Goal: Transaction & Acquisition: Purchase product/service

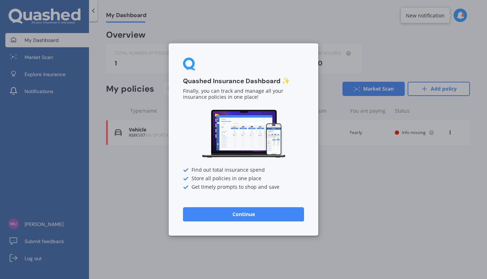
click at [246, 219] on button "Continue" at bounding box center [243, 214] width 121 height 14
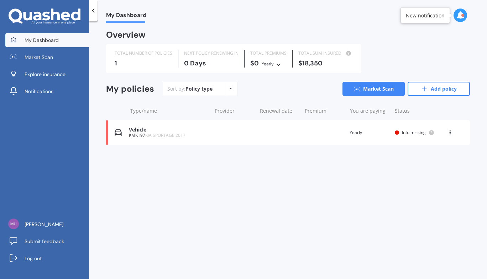
click at [311, 65] on div "$18,350" at bounding box center [325, 63] width 54 height 7
click at [151, 139] on div "Vehicle KMK197 KIA SPORTAGE 2017 Renewal date Premium You are paying Yearly Sta…" at bounding box center [288, 132] width 364 height 25
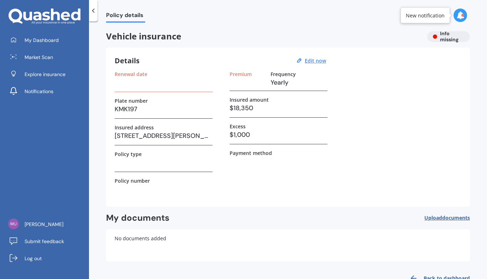
click at [263, 109] on h3 "$18,350" at bounding box center [278, 108] width 98 height 11
click at [321, 62] on u "Edit now" at bounding box center [315, 60] width 21 height 7
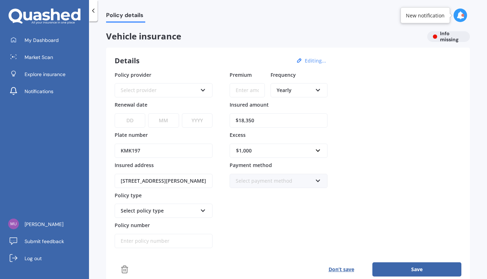
click at [267, 123] on input "$18,350" at bounding box center [278, 121] width 98 height 14
type input "$1"
type input "$20,000"
click at [204, 89] on icon at bounding box center [203, 88] width 6 height 5
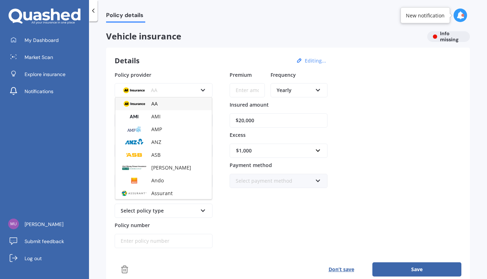
click at [231, 41] on span "Vehicle insurance" at bounding box center [263, 36] width 315 height 10
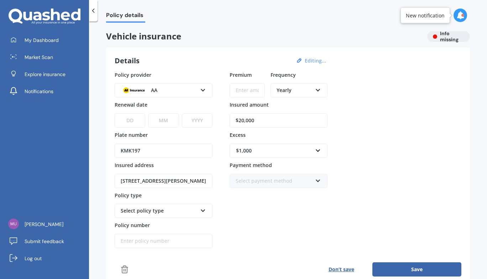
click at [203, 211] on icon at bounding box center [203, 209] width 6 height 5
click at [157, 226] on div "Comprehensive" at bounding box center [163, 224] width 96 height 13
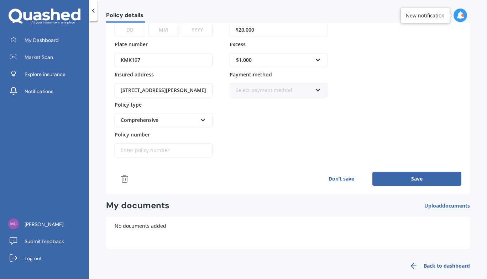
scroll to position [99, 0]
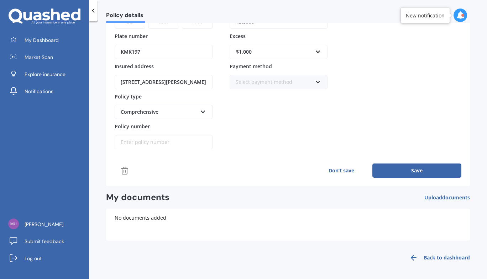
click at [406, 169] on button "Save" at bounding box center [416, 171] width 89 height 14
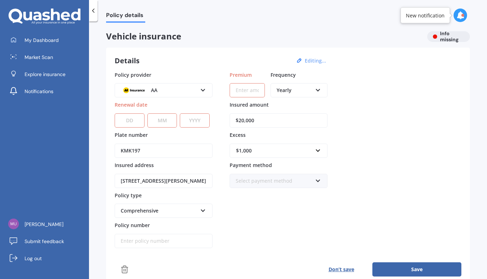
click at [126, 121] on select "DD 01 02 03 04 05 06 07 08 09 10 11 12 13 14 15 16 17 18 19 20 21 22 23 24 25 2…" at bounding box center [130, 121] width 30 height 14
click at [376, 118] on div "Policy provider AA AA AMI AMP ANZ ASB Aioi Nissay Dowa Ando Assurant Autosure B…" at bounding box center [288, 160] width 347 height 178
click at [446, 44] on div "Vehicle insurance Info missing Details Editing... Policy provider AA AA AMI AMP…" at bounding box center [288, 198] width 364 height 334
click at [443, 41] on div "Vehicle insurance Info missing" at bounding box center [288, 36] width 364 height 11
click at [308, 62] on button "Editing..." at bounding box center [315, 61] width 26 height 6
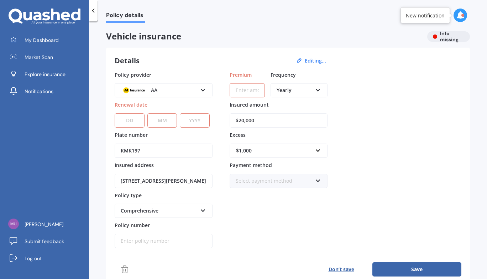
click at [299, 59] on icon at bounding box center [299, 61] width 6 height 6
click at [316, 63] on button "Editing..." at bounding box center [315, 61] width 26 height 6
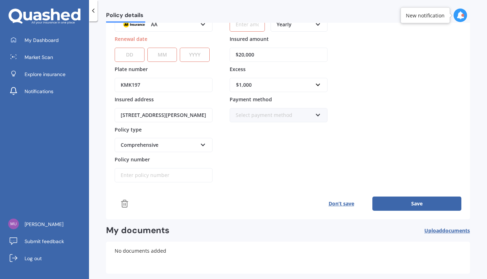
scroll to position [99, 0]
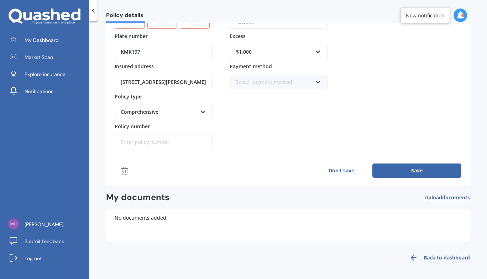
click at [429, 261] on link "Back to dashboard" at bounding box center [437, 257] width 65 height 17
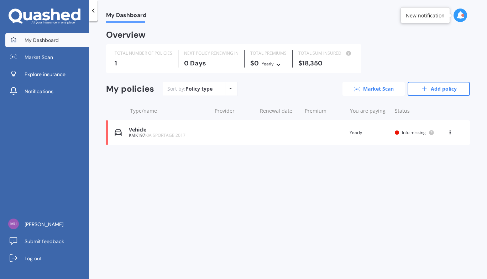
click at [373, 89] on link "Market Scan" at bounding box center [373, 89] width 62 height 14
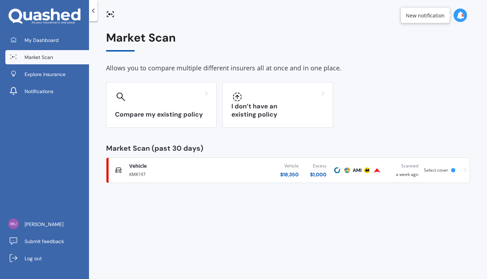
click at [286, 175] on div "$ 18,350" at bounding box center [289, 174] width 19 height 7
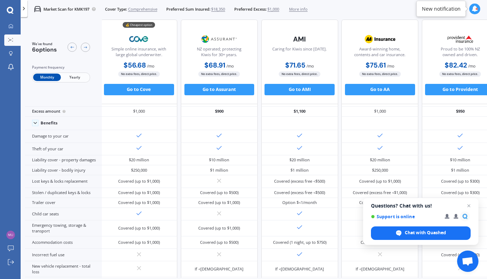
scroll to position [0, 2]
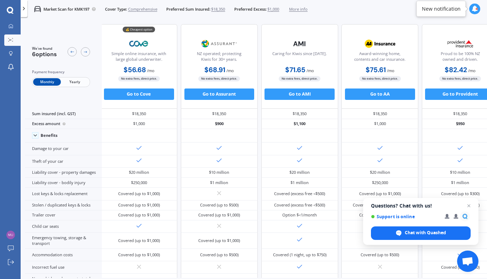
click at [74, 80] on span "Yearly" at bounding box center [75, 81] width 28 height 7
click at [214, 9] on span "$18,350" at bounding box center [218, 9] width 14 height 6
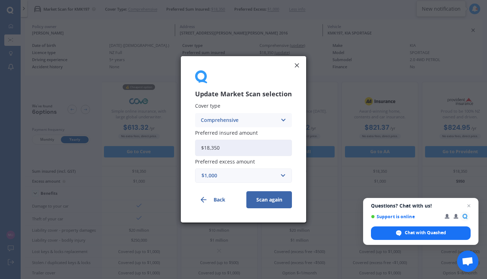
click at [233, 150] on input "$18,350" at bounding box center [243, 148] width 97 height 16
type input "$1"
type input "$20,000"
click at [267, 207] on button "Scan again" at bounding box center [269, 200] width 46 height 17
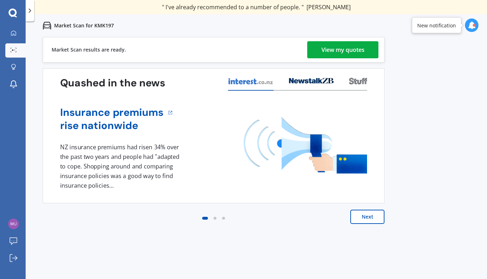
click at [334, 51] on div "View my quotes" at bounding box center [342, 49] width 43 height 17
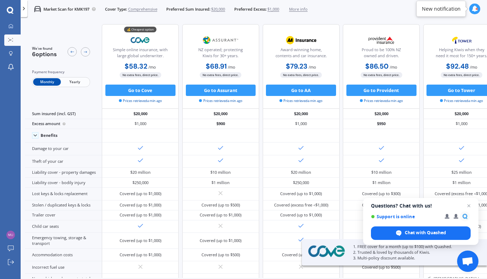
click at [75, 81] on span "Yearly" at bounding box center [75, 81] width 28 height 7
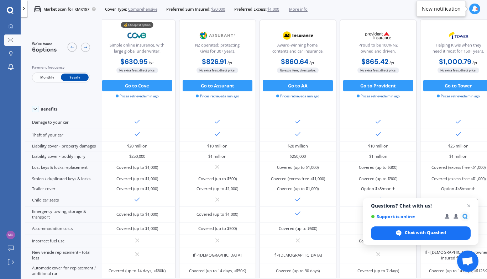
scroll to position [0, 4]
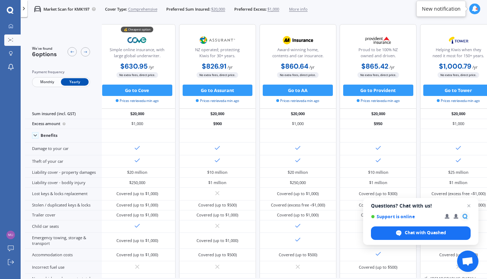
click at [305, 11] on span "More info" at bounding box center [298, 9] width 19 height 6
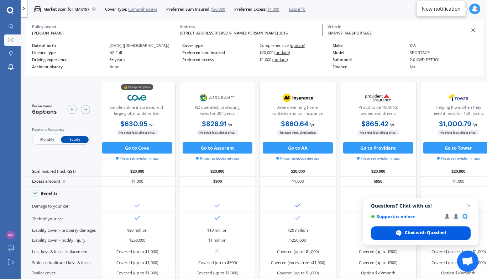
click at [426, 235] on span "Chat with Quashed" at bounding box center [425, 233] width 41 height 6
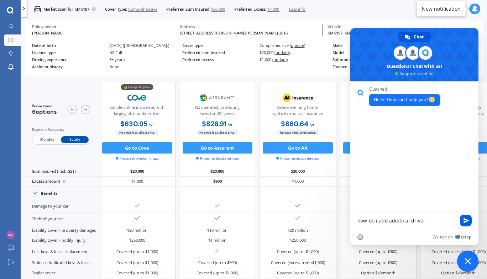
type textarea "how do i add additinal driver"
click at [464, 220] on span "Send" at bounding box center [465, 220] width 5 height 5
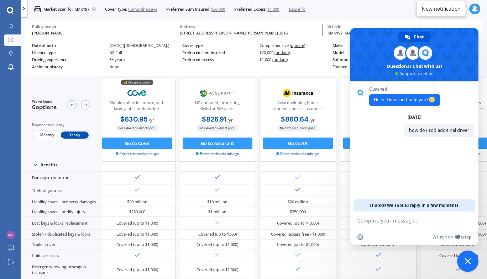
scroll to position [35, 4]
click at [383, 168] on div "Quashed Hello! How can I help you? [DATE] how do i add additinal driver Just now" at bounding box center [414, 146] width 128 height 130
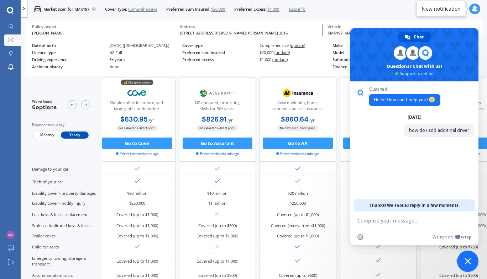
scroll to position [55, 4]
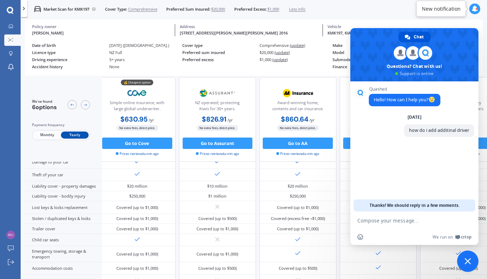
click at [365, 44] on span at bounding box center [414, 54] width 128 height 53
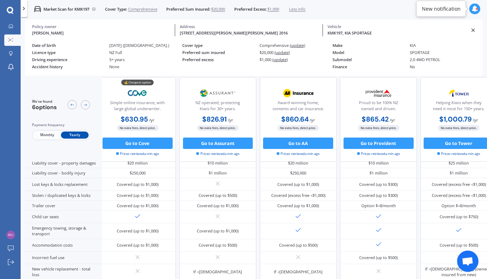
scroll to position [84, 4]
click at [470, 262] on span "Open chat" at bounding box center [467, 262] width 12 height 10
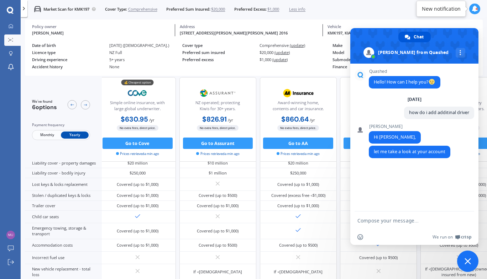
click at [373, 36] on span at bounding box center [414, 46] width 128 height 36
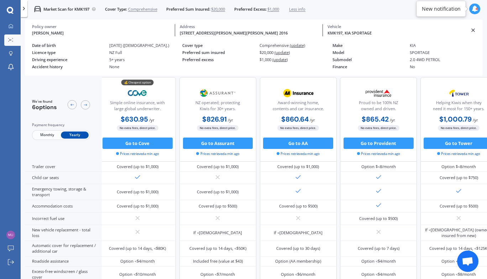
scroll to position [132, 4]
click at [466, 264] on span "Open chat" at bounding box center [467, 262] width 12 height 10
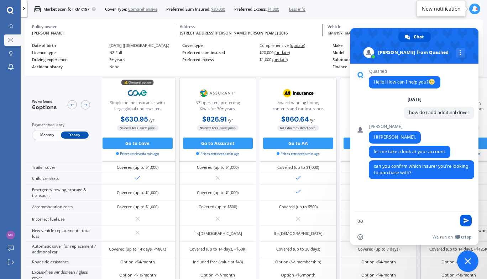
type textarea "aa"
click at [467, 223] on span "Send" at bounding box center [465, 220] width 5 height 5
click at [367, 41] on span at bounding box center [414, 46] width 128 height 36
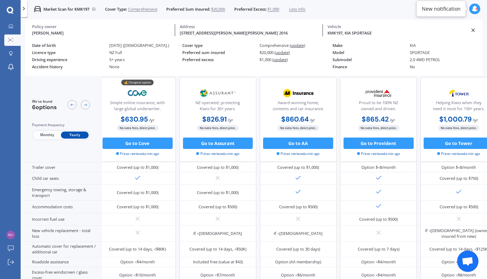
scroll to position [32, 0]
click at [468, 262] on span "Open chat" at bounding box center [467, 262] width 12 height 10
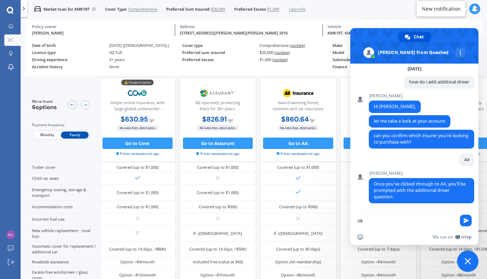
type textarea "ok"
click at [466, 222] on span "Send" at bounding box center [465, 220] width 5 height 5
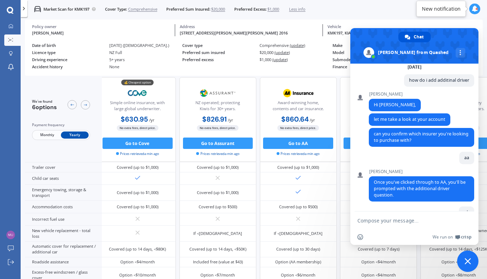
scroll to position [58, 0]
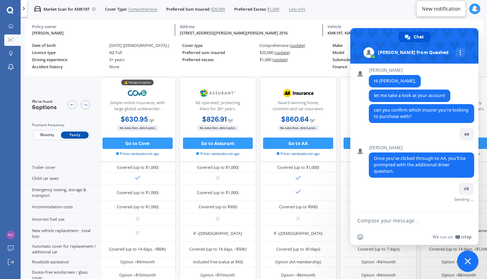
click at [366, 43] on span at bounding box center [414, 46] width 128 height 36
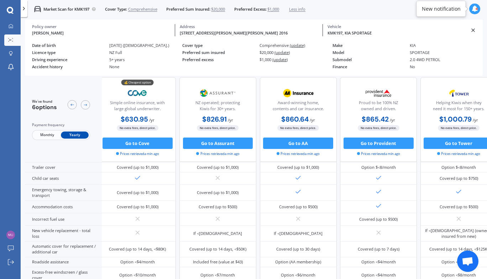
scroll to position [50, 0]
click at [471, 263] on span "Open chat" at bounding box center [467, 262] width 12 height 10
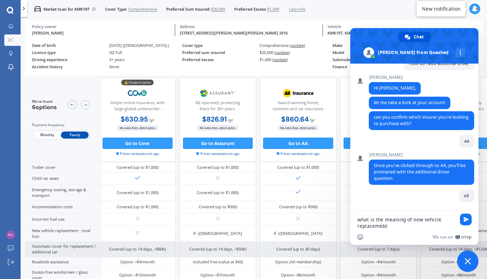
type textarea "what is the meaning of new vehicle replacemebt"
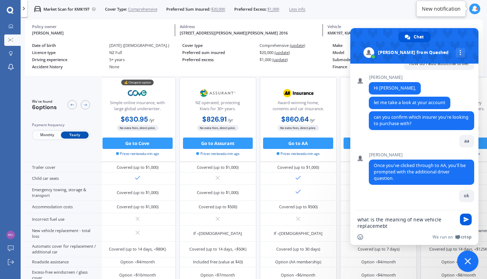
click at [466, 220] on span "Send" at bounding box center [465, 219] width 5 height 5
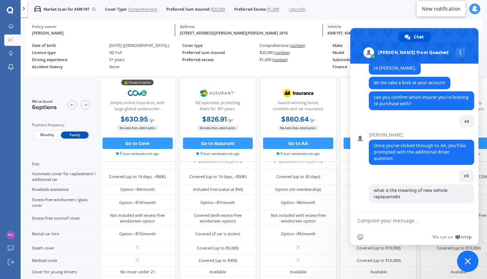
scroll to position [223, 4]
click at [365, 43] on span at bounding box center [414, 46] width 128 height 36
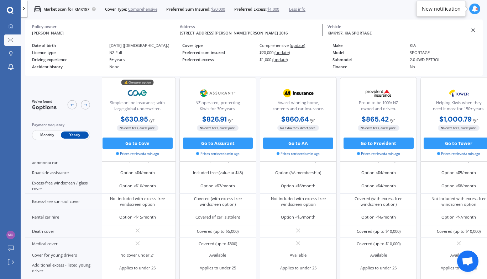
scroll to position [244, 4]
click at [466, 262] on span "Open chat" at bounding box center [467, 262] width 12 height 10
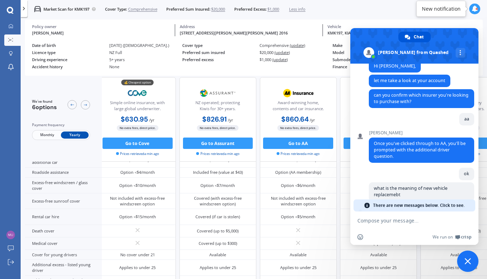
scroll to position [121, 0]
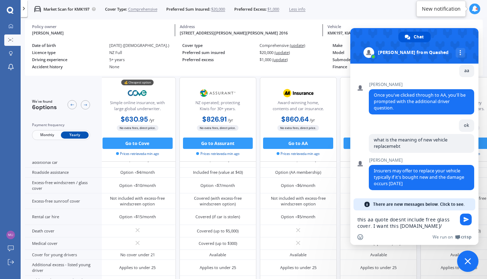
type textarea "this aa quote doesnt include free glass cover. I want this [DOMAIN_NAME]//"
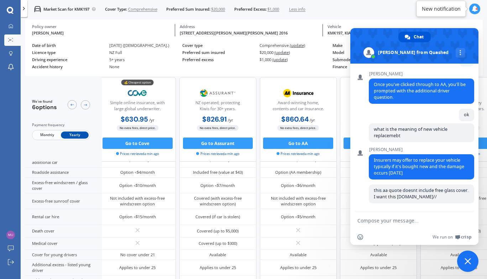
scroll to position [133, 0]
type textarea "??"
click at [467, 220] on span "Send" at bounding box center [465, 220] width 5 height 5
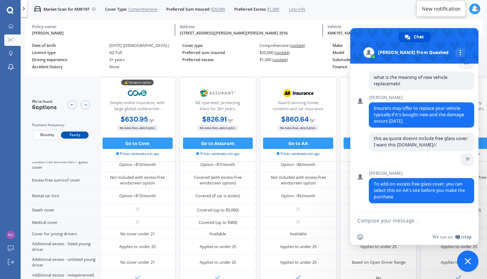
scroll to position [265, 4]
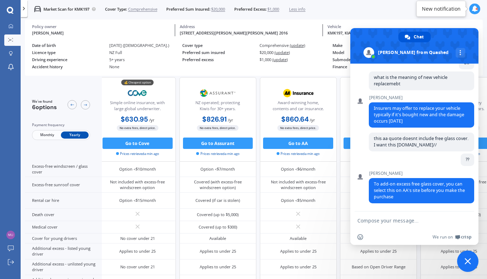
click at [374, 222] on textarea "Compose your message..." at bounding box center [406, 221] width 98 height 6
type textarea "where to click is it on go AA"
click at [468, 221] on span "Send" at bounding box center [465, 220] width 5 height 5
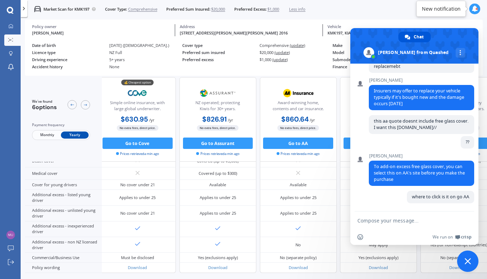
scroll to position [332, 4]
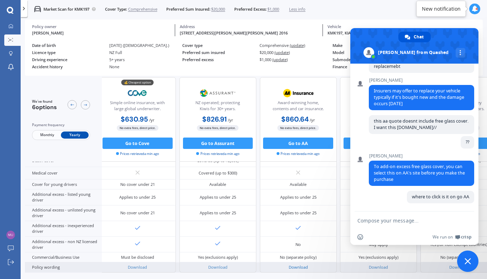
click at [304, 265] on link "Download" at bounding box center [298, 267] width 19 height 5
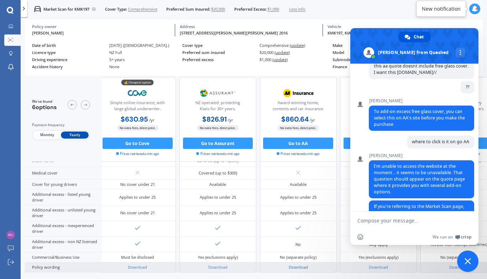
scroll to position [276, 0]
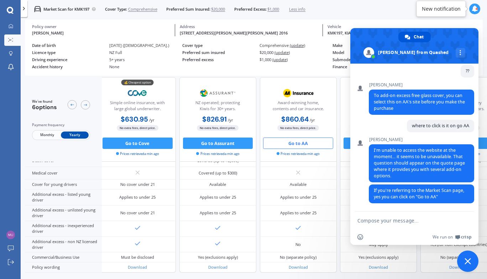
click at [292, 142] on button "Go to AA" at bounding box center [298, 143] width 70 height 11
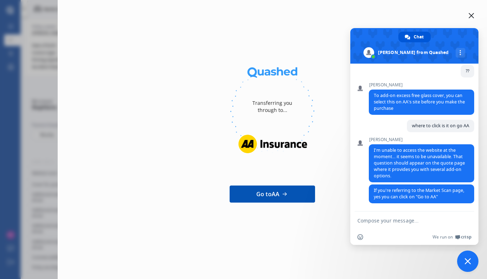
click at [367, 42] on span at bounding box center [414, 46] width 128 height 36
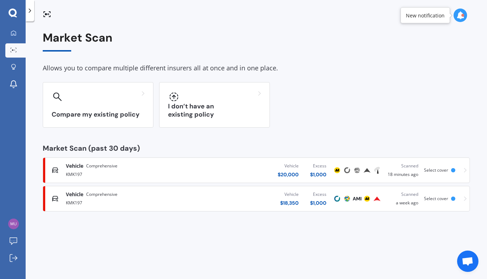
click at [436, 172] on span "Select cover" at bounding box center [436, 170] width 24 height 6
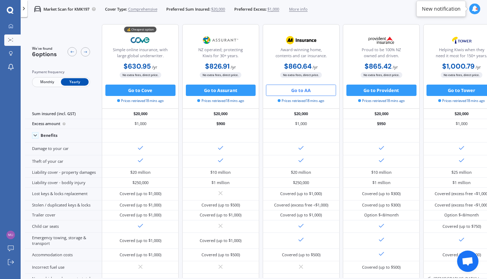
click at [305, 92] on button "Go to AA" at bounding box center [301, 90] width 70 height 11
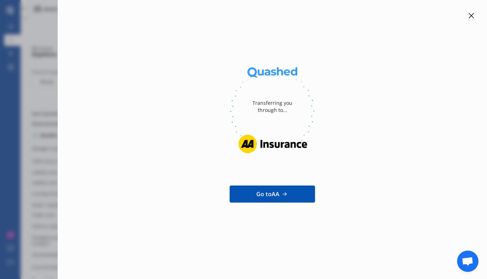
click at [466, 260] on span "Open chat" at bounding box center [467, 262] width 12 height 10
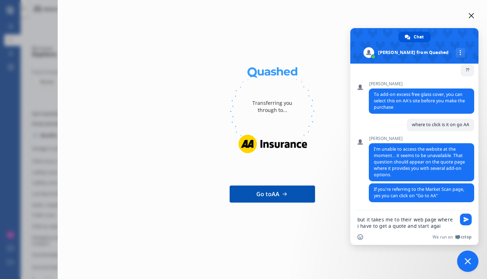
type textarea "but it takes me to their web page where i have to get a quote and start again"
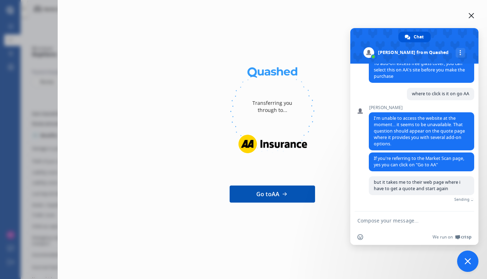
scroll to position [300, 0]
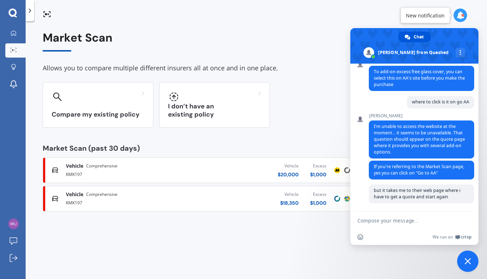
click at [370, 37] on span at bounding box center [414, 46] width 128 height 36
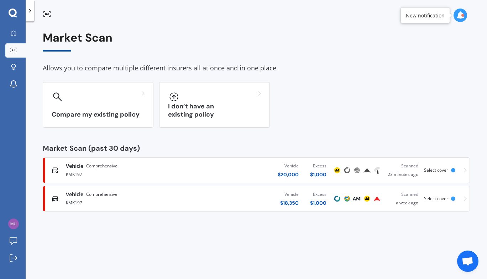
click at [436, 172] on span "Select cover" at bounding box center [436, 170] width 24 height 6
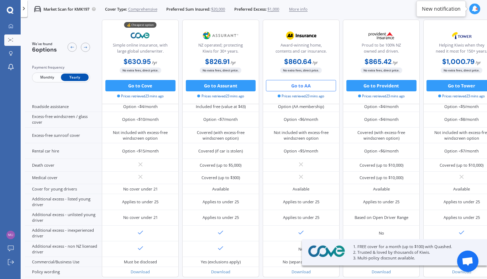
scroll to position [284, 0]
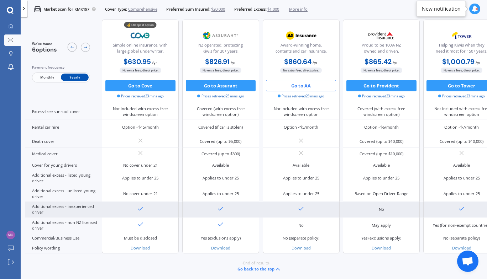
click at [359, 202] on div "No" at bounding box center [381, 210] width 77 height 16
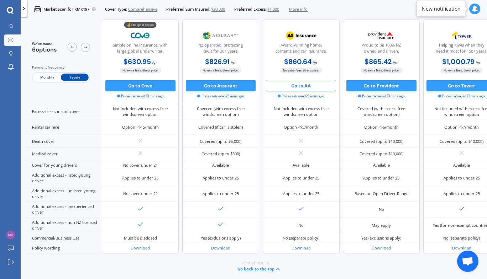
click at [467, 264] on span "Open chat" at bounding box center [467, 262] width 12 height 10
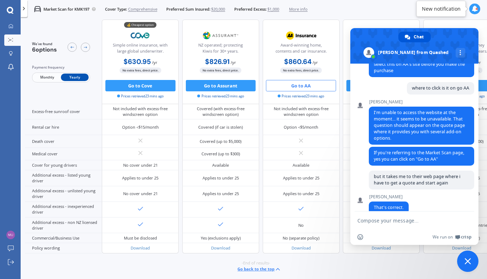
scroll to position [283, 0]
click at [299, 89] on button "Go to AA" at bounding box center [301, 85] width 70 height 11
